Goal: Information Seeking & Learning: Learn about a topic

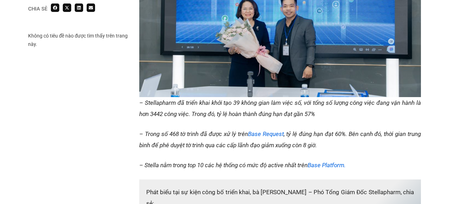
scroll to position [655, 0]
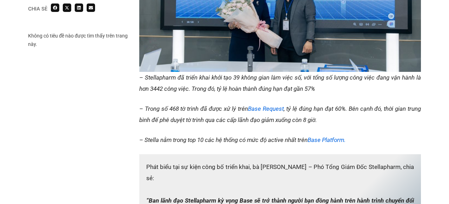
click at [218, 92] on em "– Stellapharm đã triển khai khởi tạo 39 không gian làm việc số, với tổng số lượ…" at bounding box center [280, 83] width 282 height 18
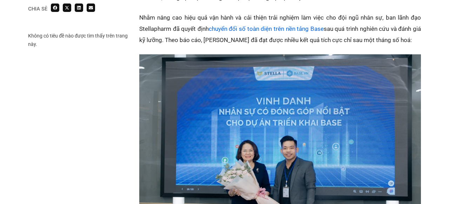
scroll to position [439, 0]
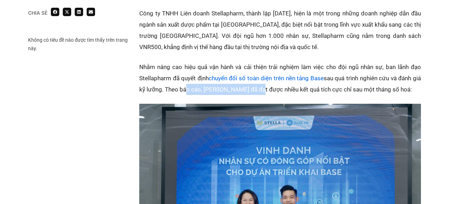
drag, startPoint x: 194, startPoint y: 90, endPoint x: 264, endPoint y: 90, distance: 70.2
click at [264, 91] on p "Nhằm nâng cao hiệu quả vận hành và cải thiện trải nghiệm làm việc cho đội ngũ n…" at bounding box center [280, 78] width 282 height 34
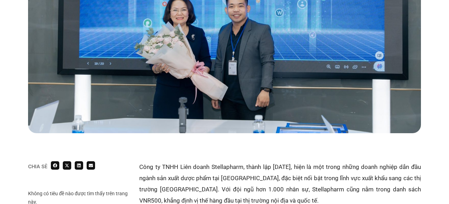
scroll to position [359, 0]
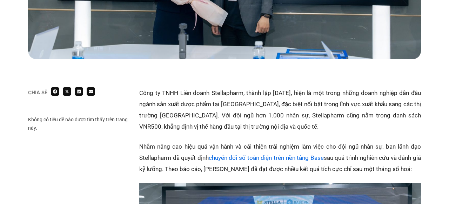
click at [292, 99] on p "Công ty TNHH Liên doanh Stellapharm, thành lập [DATE], hiện là một trong những …" at bounding box center [280, 109] width 282 height 45
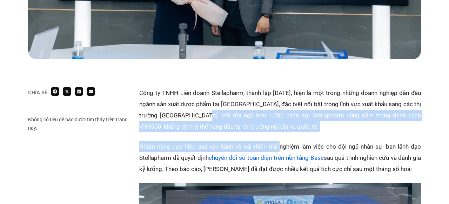
drag, startPoint x: 200, startPoint y: 115, endPoint x: 279, endPoint y: 142, distance: 82.5
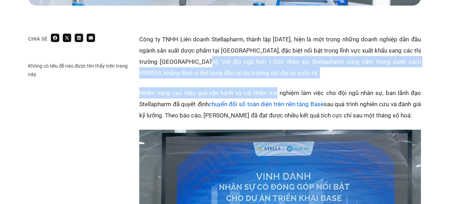
scroll to position [414, 0]
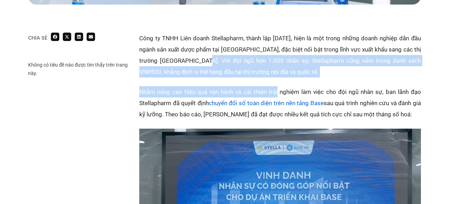
click at [191, 109] on p "Nhằm nâng cao hiệu quả vận hành và cải thiện trải nghiệm làm việc cho đội ngũ n…" at bounding box center [280, 103] width 282 height 34
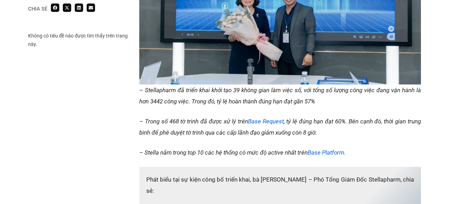
scroll to position [649, 0]
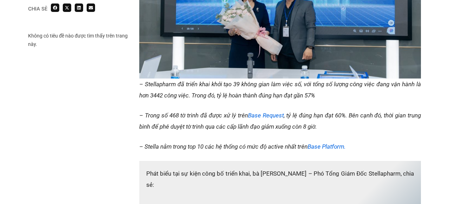
click at [391, 112] on em "– Trong số 468 tờ trình đã được xử lý trên Base Request , tỷ lệ đúng hạn đạt 60…" at bounding box center [280, 121] width 282 height 18
click at [394, 115] on em "– Trong số 468 tờ trình đã được xử lý trên Base Request , tỷ lệ đúng hạn đạt 60…" at bounding box center [280, 121] width 282 height 18
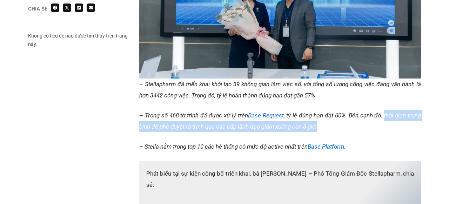
drag, startPoint x: 383, startPoint y: 114, endPoint x: 328, endPoint y: 128, distance: 56.6
click at [328, 128] on p "– Trong số 468 tờ trình đã được xử lý trên Base Request , tỷ lệ đúng hạn đạt 60…" at bounding box center [280, 121] width 282 height 22
copy em "thời gian trung bình để phê duyệt tờ trình qua các cấp lãnh đạo giảm xuống còn …"
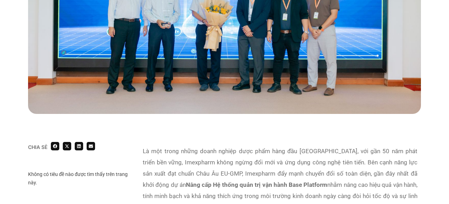
scroll to position [436, 0]
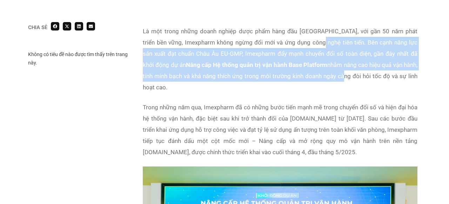
drag, startPoint x: 311, startPoint y: 37, endPoint x: 310, endPoint y: 78, distance: 41.1
click at [310, 78] on p "Là một trong những doanh nghiệp dược phẩm hàng đầu [GEOGRAPHIC_DATA], với gần 5…" at bounding box center [280, 59] width 275 height 67
click at [281, 67] on strong "Nâng cấp Hệ thống quản trị vận hành Base Platform" at bounding box center [257, 64] width 142 height 7
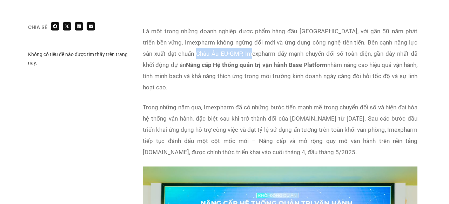
drag, startPoint x: 190, startPoint y: 55, endPoint x: 269, endPoint y: 66, distance: 79.7
click at [267, 64] on p "Là một trong những doanh nghiệp dược phẩm hàng đầu [GEOGRAPHIC_DATA], với gần 5…" at bounding box center [280, 59] width 275 height 67
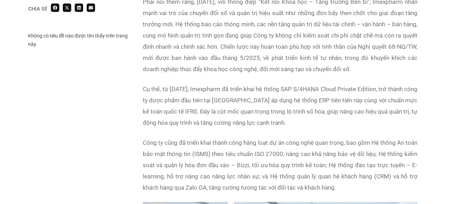
scroll to position [1464, 0]
